Goal: Information Seeking & Learning: Learn about a topic

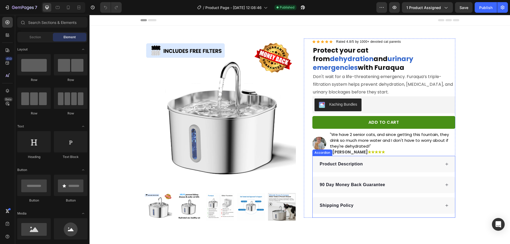
click at [343, 161] on p "Product Description" at bounding box center [341, 164] width 43 height 6
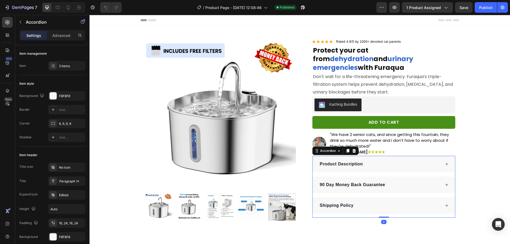
click at [384, 160] on div "Product Description" at bounding box center [380, 164] width 122 height 8
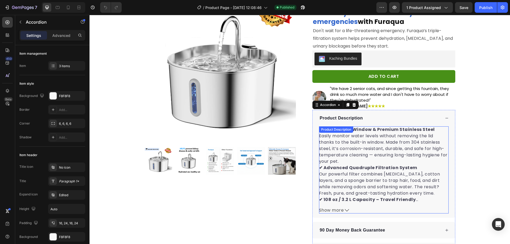
scroll to position [54, 0]
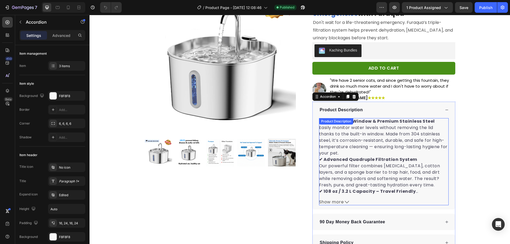
click at [362, 144] on div "✔ Water Level Window & Premium Stainless Steel Easily monitor water levels with…" at bounding box center [384, 156] width 130 height 77
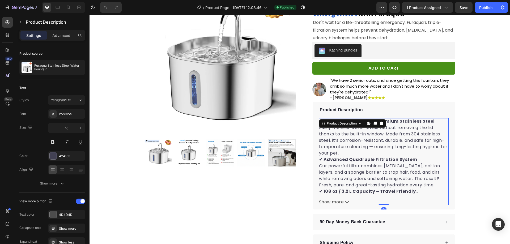
click at [345, 200] on icon at bounding box center [347, 202] width 4 height 4
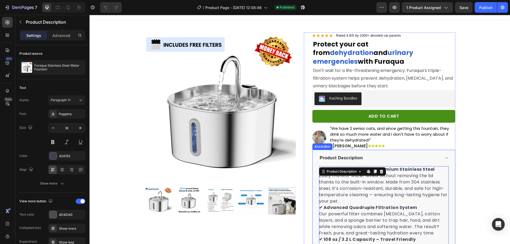
scroll to position [0, 0]
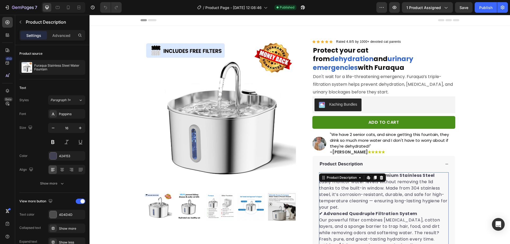
click at [419, 172] on strong "✔ Water Level Window & Premium Stainless Steel" at bounding box center [377, 175] width 116 height 6
click at [462, 156] on div "Product Images Row Icon Icon Icon Icon Icon Icon List Hoz Rated 4.8/5 by 1000+ …" at bounding box center [300, 216] width 421 height 354
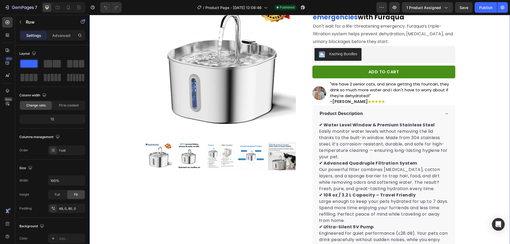
scroll to position [54, 0]
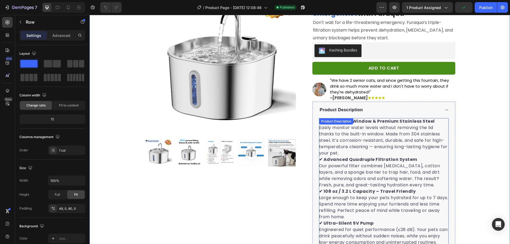
click at [406, 118] on strong "✔ Water Level Window & Premium Stainless Steel" at bounding box center [377, 121] width 116 height 6
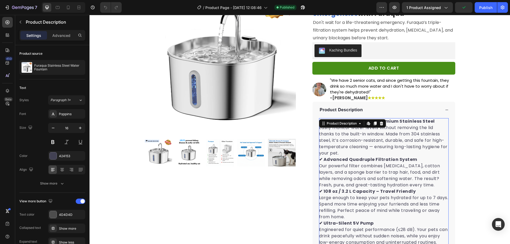
click at [406, 118] on strong "✔ Water Level Window & Premium Stainless Steel" at bounding box center [377, 121] width 116 height 6
click at [410, 126] on p "✔ Water Level Window & Premium Stainless Steel Easily monitor water levels with…" at bounding box center [383, 137] width 129 height 38
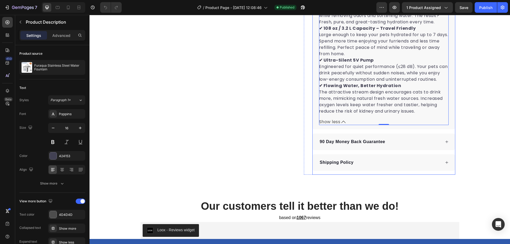
scroll to position [190, 0]
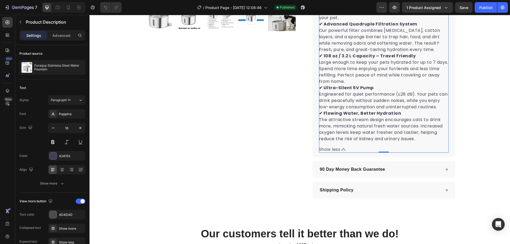
click at [362, 122] on p "✔ Flowing Water, Better Hydration The attractive stream design encourages cats …" at bounding box center [381, 126] width 124 height 32
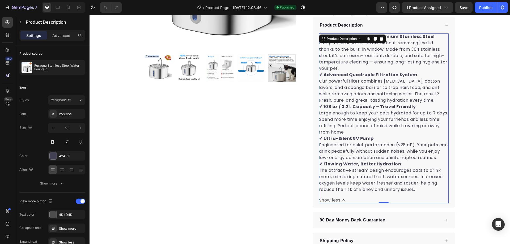
scroll to position [136, 0]
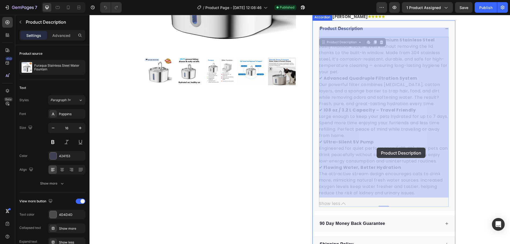
drag, startPoint x: 410, startPoint y: 179, endPoint x: 377, endPoint y: 148, distance: 45.7
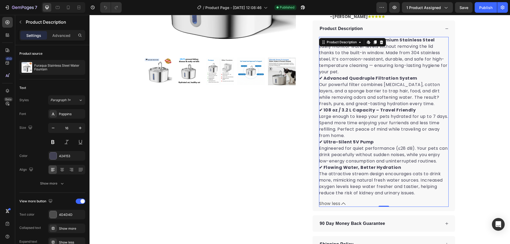
click at [377, 148] on p "✔ Ultra-Silent 5V Pump Engineered for quiet performance (≤28 dB). Your pets can…" at bounding box center [383, 151] width 129 height 25
click at [359, 148] on p "✔ Ultra-Silent 5V Pump Engineered for quiet performance (≤28 dB). Your pets can…" at bounding box center [383, 151] width 129 height 25
click at [359, 142] on p "✔ Ultra-Silent 5V Pump Engineered for quiet performance (≤28 dB). Your pets can…" at bounding box center [383, 151] width 129 height 25
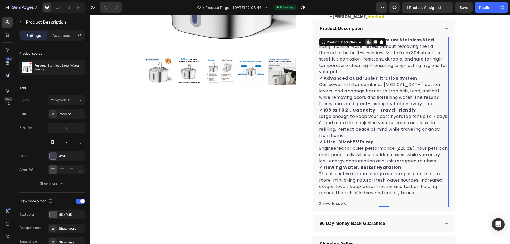
click at [359, 142] on p "✔ Ultra-Silent 5V Pump Engineered for quiet performance (≤28 dB). Your pets can…" at bounding box center [383, 151] width 129 height 25
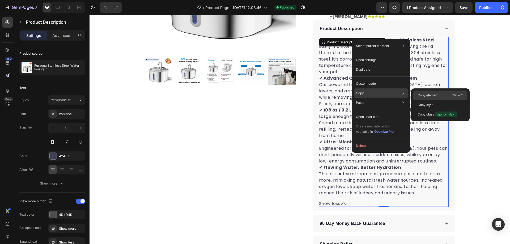
click at [429, 94] on p "Copy element" at bounding box center [428, 95] width 21 height 5
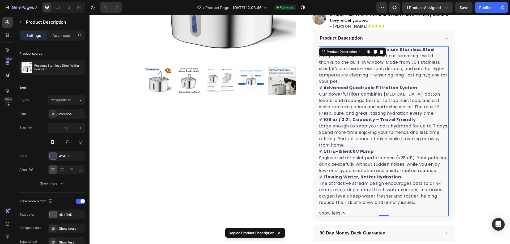
scroll to position [108, 0]
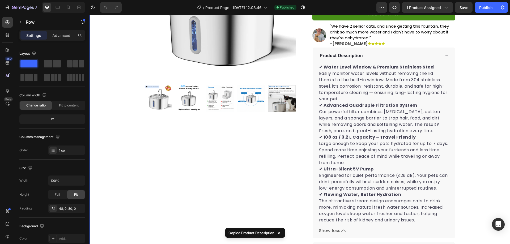
click at [465, 79] on div "Product Images Row Icon Icon Icon Icon Icon Icon List Hoz Rated 4.8/5 by 1000+ …" at bounding box center [300, 107] width 421 height 354
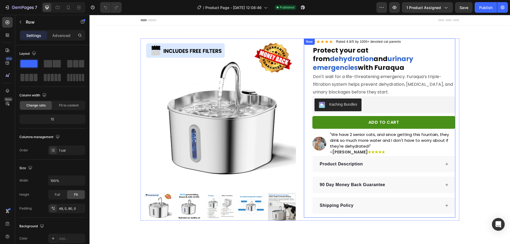
scroll to position [136, 0]
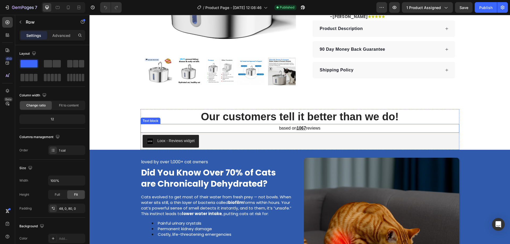
click at [320, 128] on p "based on 1067 reviews" at bounding box center [300, 129] width 318 height 8
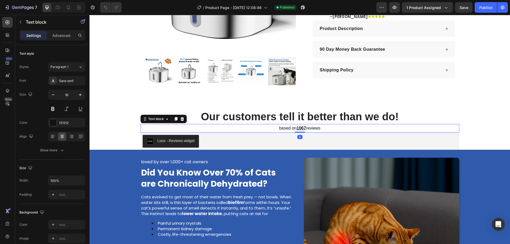
click at [320, 128] on p "based on 1067 reviews" at bounding box center [300, 129] width 318 height 8
copy p "based on 1067"
